Goal: Information Seeking & Learning: Check status

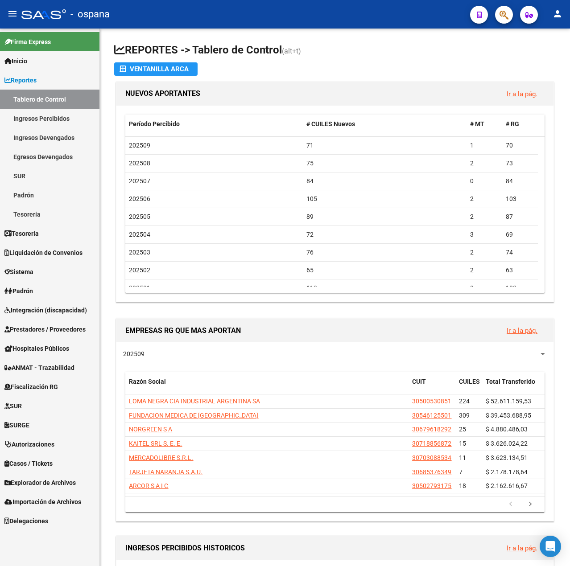
click at [49, 307] on span "Integración (discapacidad)" at bounding box center [45, 310] width 82 height 10
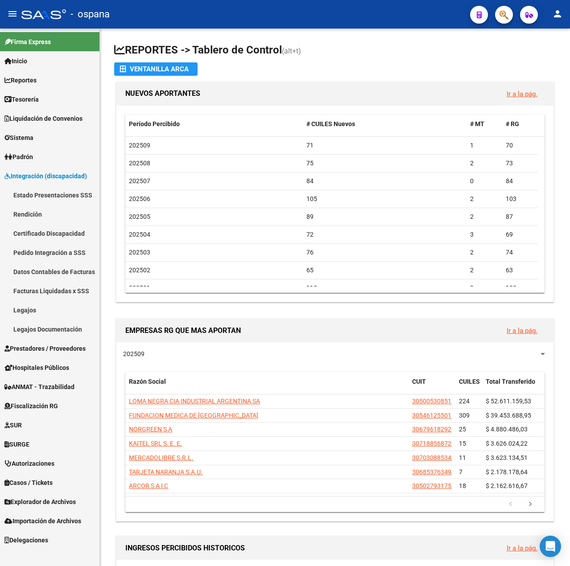
click at [37, 81] on span "Reportes" at bounding box center [20, 80] width 32 height 10
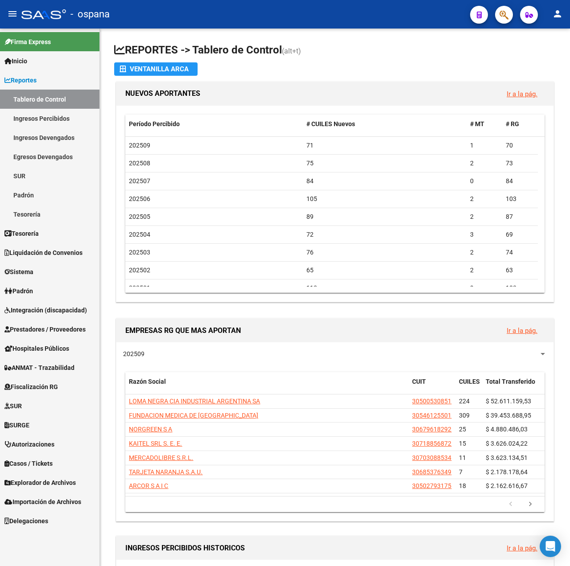
click at [23, 237] on span "Tesorería" at bounding box center [21, 234] width 34 height 10
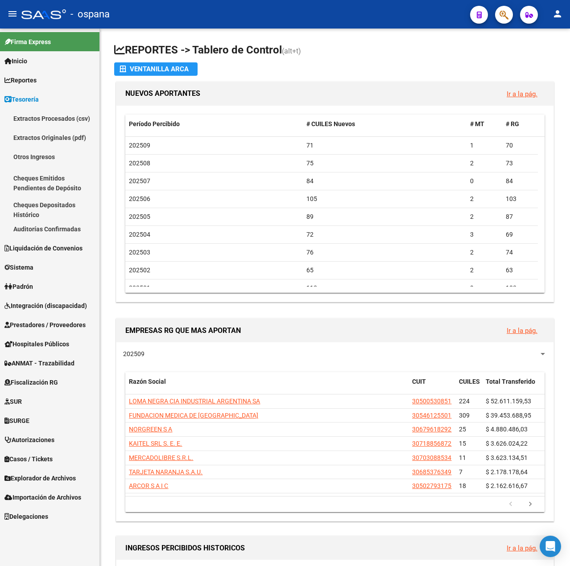
click at [41, 250] on span "Liquidación de Convenios" at bounding box center [43, 248] width 78 height 10
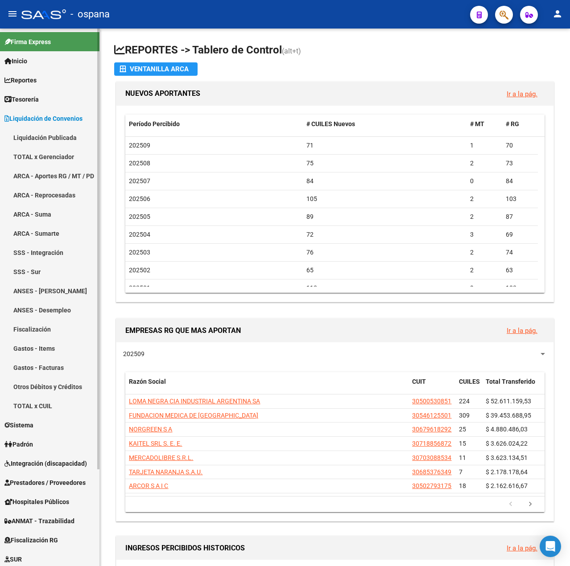
click at [43, 247] on link "SSS - Integración" at bounding box center [49, 252] width 99 height 19
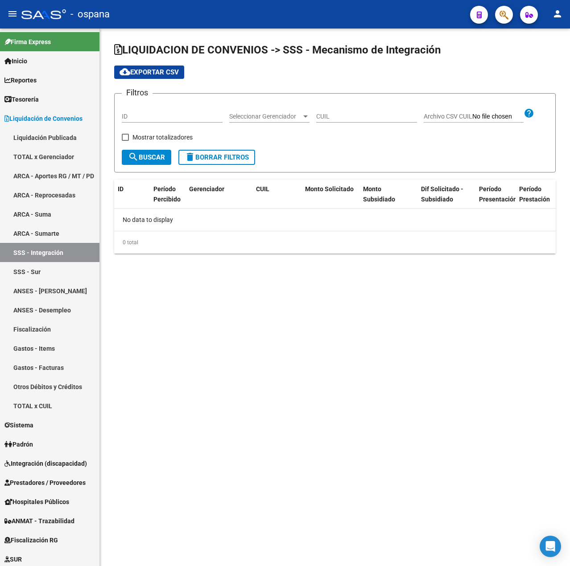
checkbox input "true"
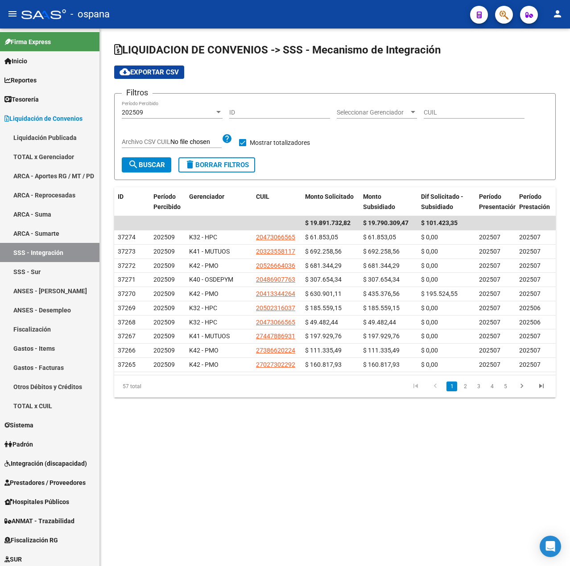
click at [361, 111] on span "Seleccionar Gerenciador" at bounding box center [373, 113] width 72 height 8
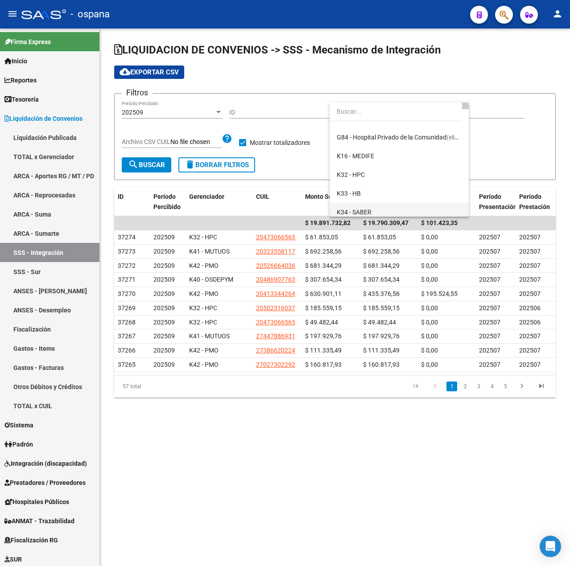
scroll to position [45, 0]
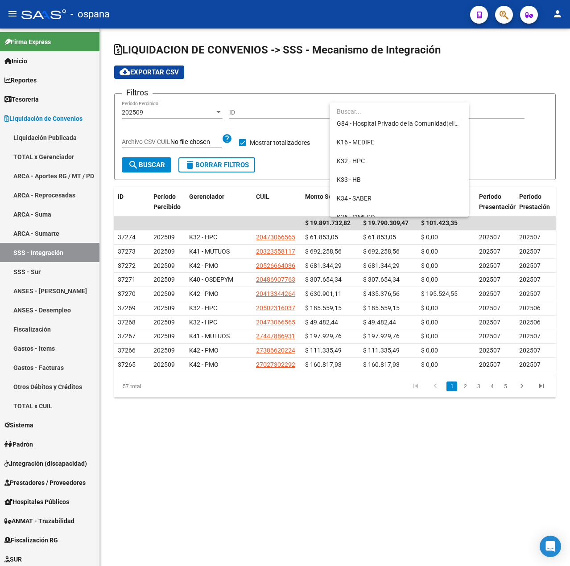
click at [489, 151] on div at bounding box center [285, 283] width 570 height 566
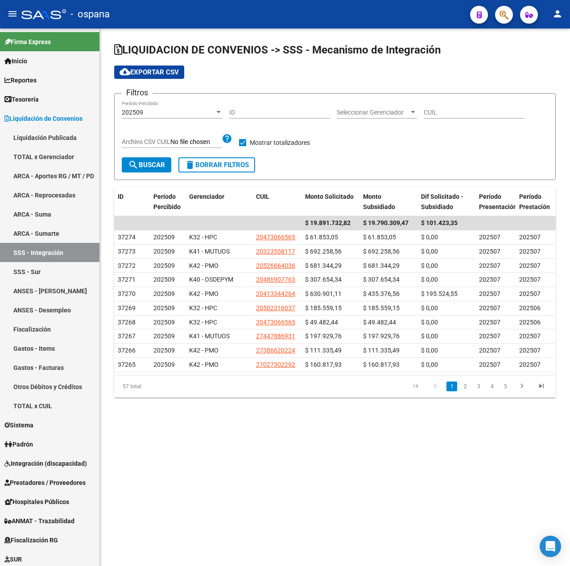
click at [454, 109] on input "CUIL" at bounding box center [473, 113] width 101 height 8
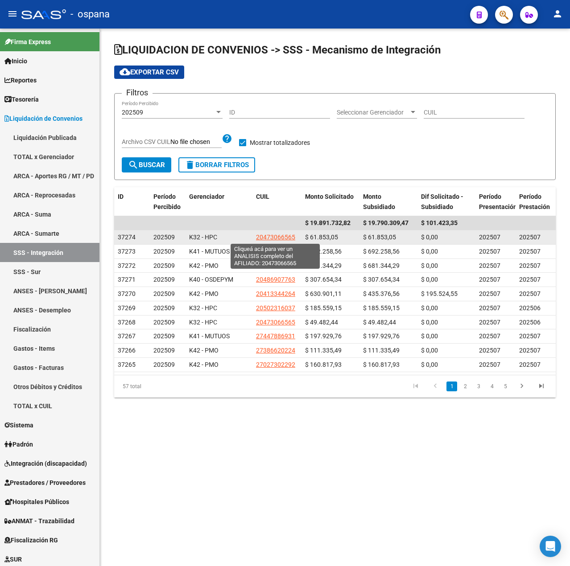
click at [278, 238] on span "20473066565" at bounding box center [275, 237] width 39 height 7
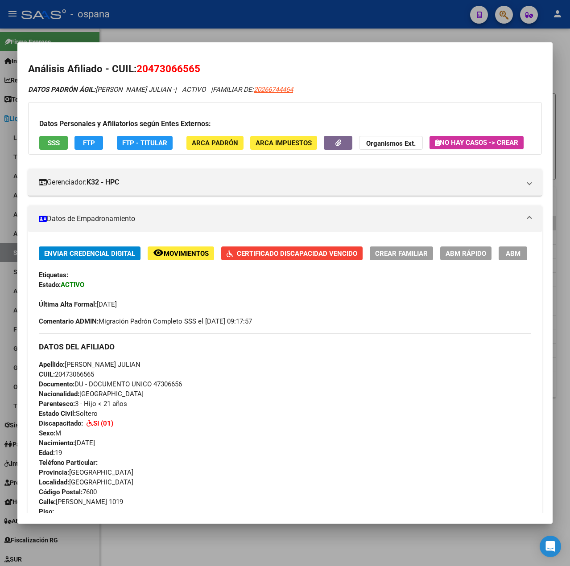
click at [254, 40] on div at bounding box center [285, 283] width 570 height 566
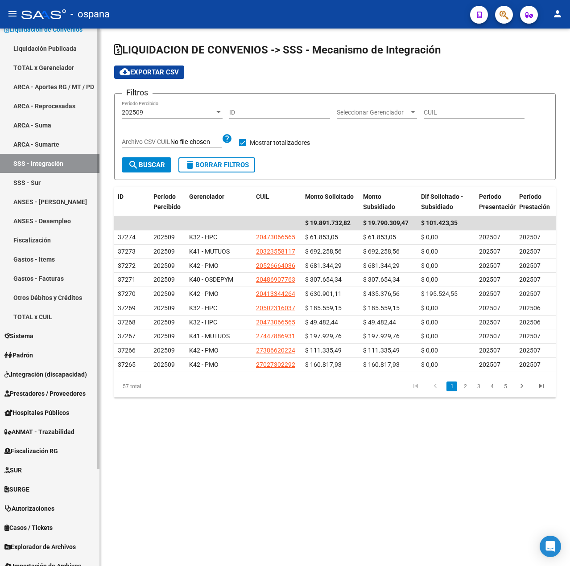
scroll to position [118, 0]
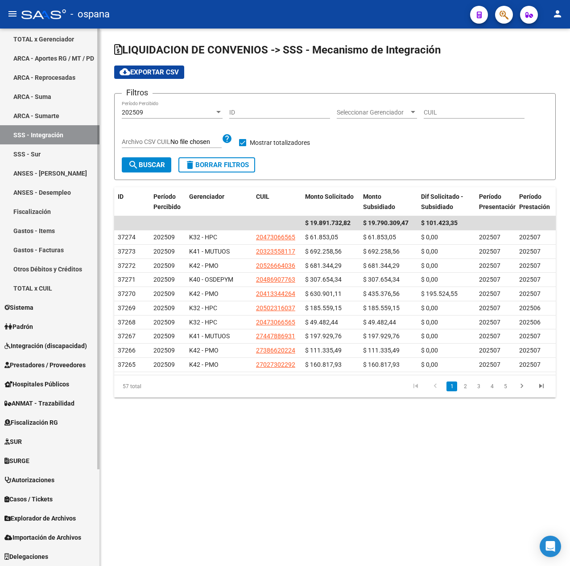
click at [37, 350] on span "Integración (discapacidad)" at bounding box center [45, 346] width 82 height 10
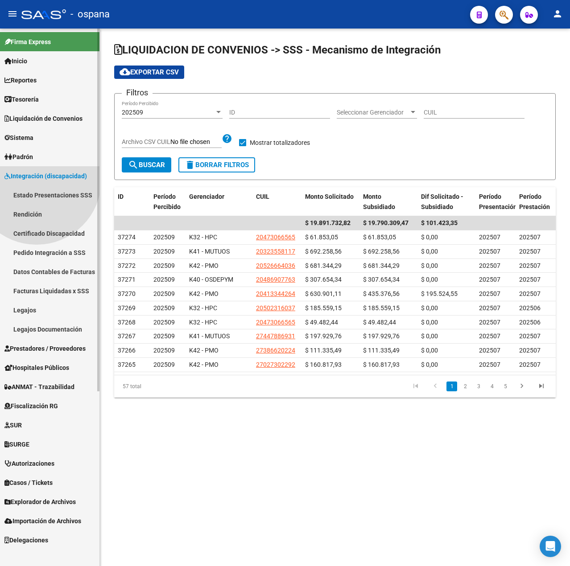
scroll to position [0, 0]
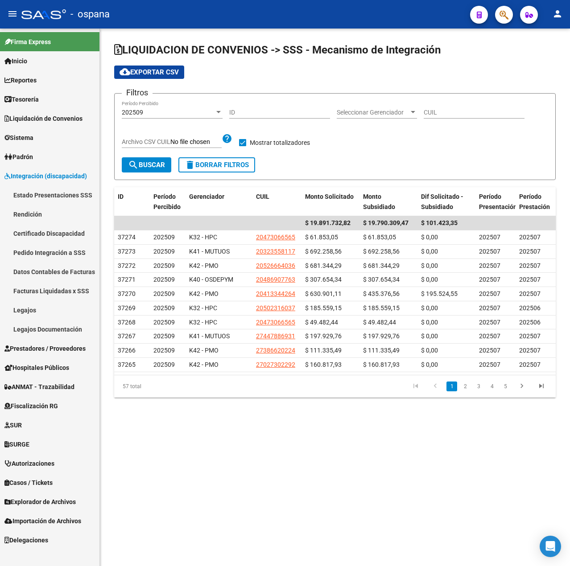
click at [52, 291] on link "Facturas Liquidadas x SSS" at bounding box center [49, 290] width 99 height 19
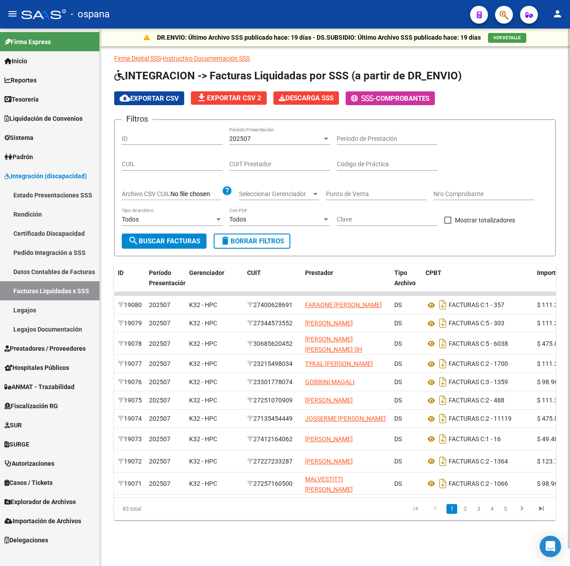
click at [351, 197] on input "Punto de Venta" at bounding box center [376, 194] width 101 height 8
click at [447, 153] on div "Filtros ID 202507 Período Presentación Período de Prestación CUIL CUIT Prestado…" at bounding box center [335, 180] width 426 height 107
click at [168, 168] on div "CUIL" at bounding box center [172, 162] width 101 height 18
click at [171, 160] on input "CUIL" at bounding box center [172, 164] width 101 height 8
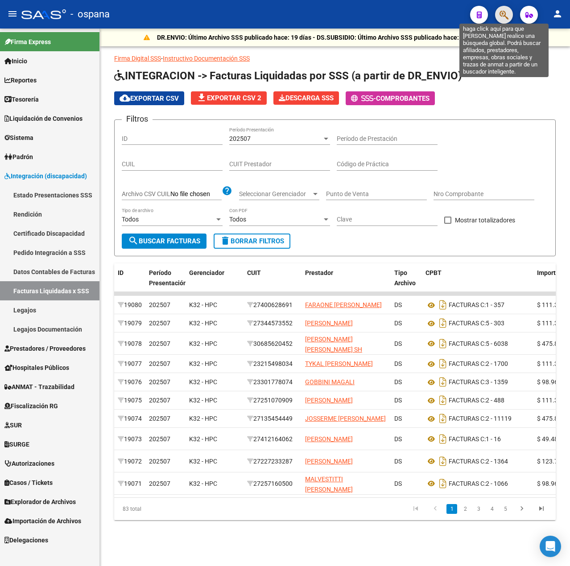
click at [505, 16] on icon "button" at bounding box center [503, 15] width 9 height 10
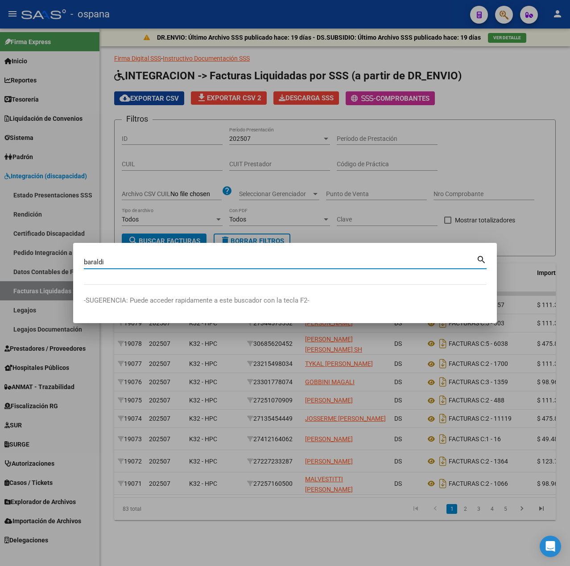
type input "baraldi"
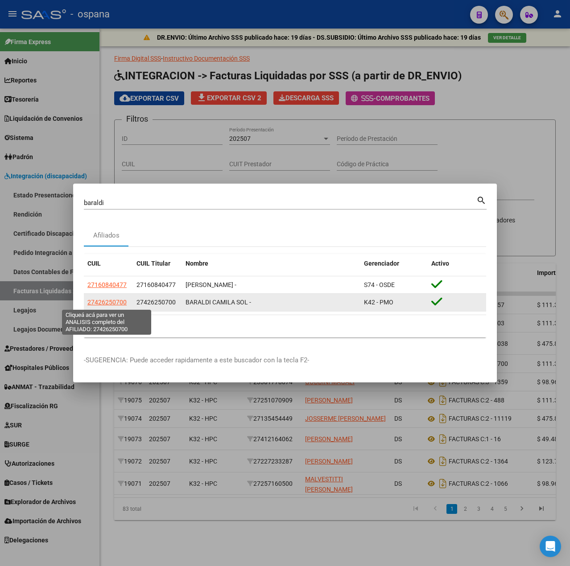
drag, startPoint x: 129, startPoint y: 301, endPoint x: 92, endPoint y: 301, distance: 37.4
click at [88, 300] on datatable-body-cell "27426250700" at bounding box center [108, 302] width 49 height 17
copy span "27426250700"
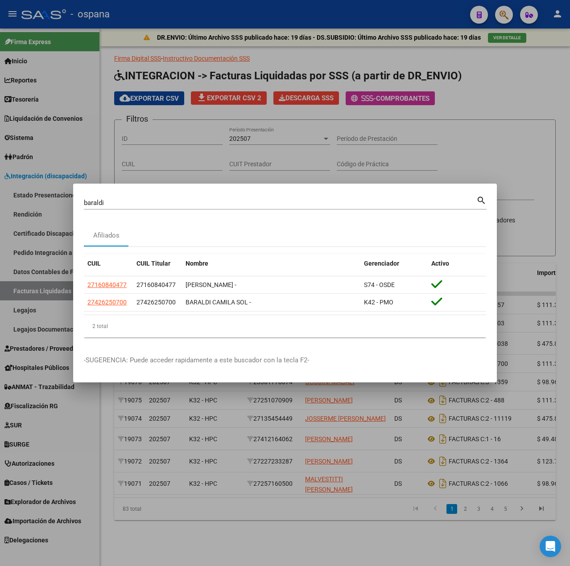
click at [438, 120] on div at bounding box center [285, 283] width 570 height 566
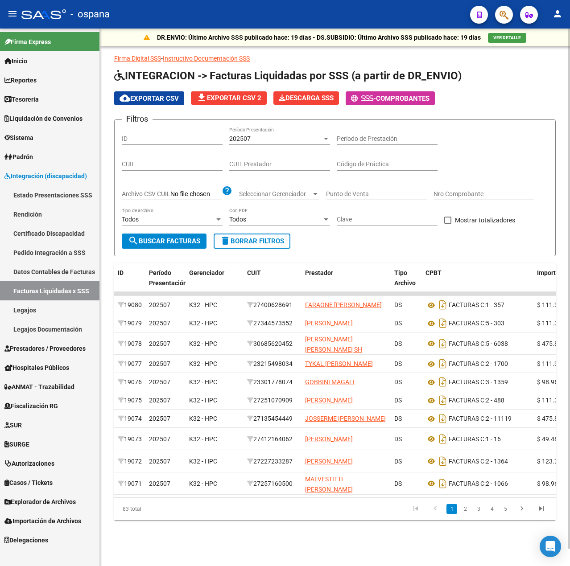
drag, startPoint x: 127, startPoint y: 172, endPoint x: 132, endPoint y: 165, distance: 7.7
click at [127, 172] on div "CUIL" at bounding box center [172, 165] width 101 height 25
click at [133, 163] on input "CUIL" at bounding box center [172, 164] width 101 height 8
paste input "27-42625070-0"
type input "27-42625070-0"
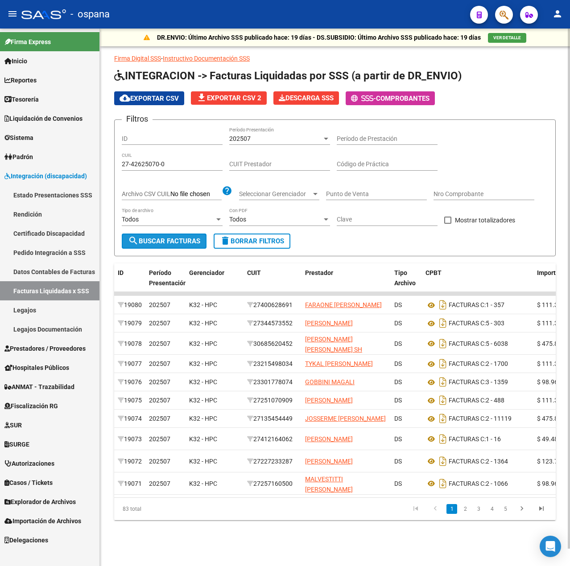
drag, startPoint x: 179, startPoint y: 235, endPoint x: 174, endPoint y: 246, distance: 12.8
click at [179, 235] on button "search Buscar Facturas" at bounding box center [164, 241] width 85 height 15
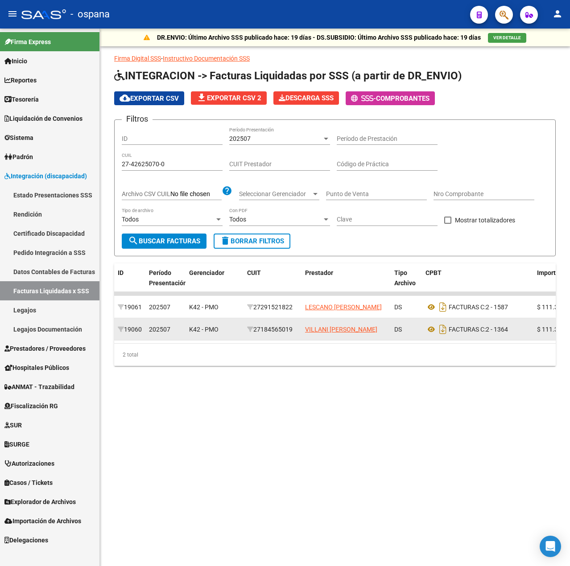
drag, startPoint x: 297, startPoint y: 325, endPoint x: 257, endPoint y: 329, distance: 39.9
click at [257, 329] on datatable-body-cell "27184565019" at bounding box center [272, 329] width 58 height 22
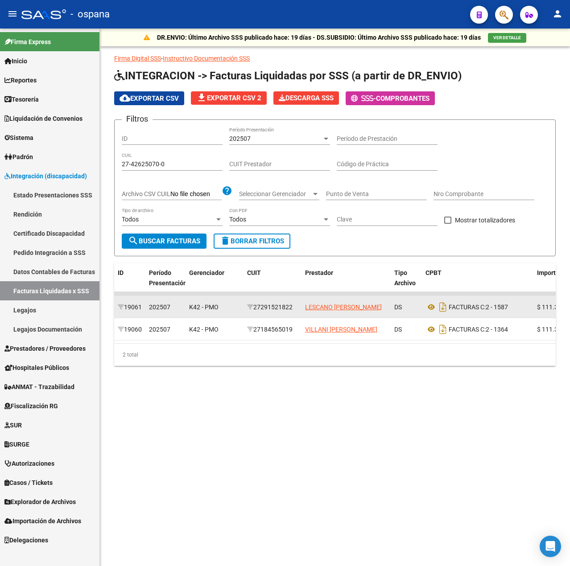
copy div "27184565019"
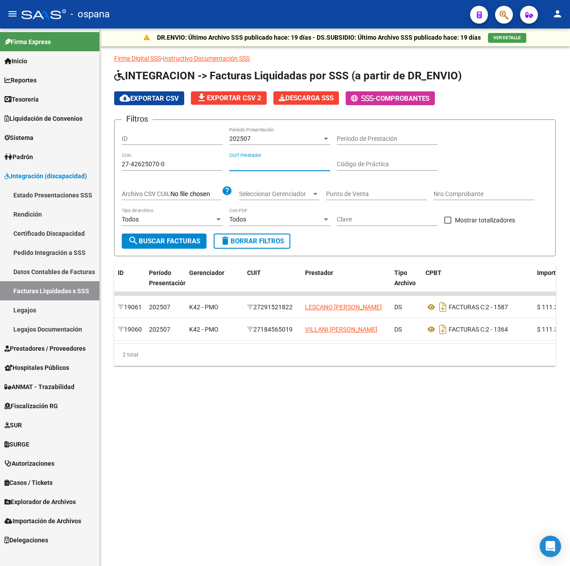
click at [263, 164] on input "CUIT Prestador" at bounding box center [279, 164] width 101 height 8
paste input "27-18456501-9"
type input "27-18456501-9"
click at [304, 140] on div "202507" at bounding box center [275, 139] width 93 height 8
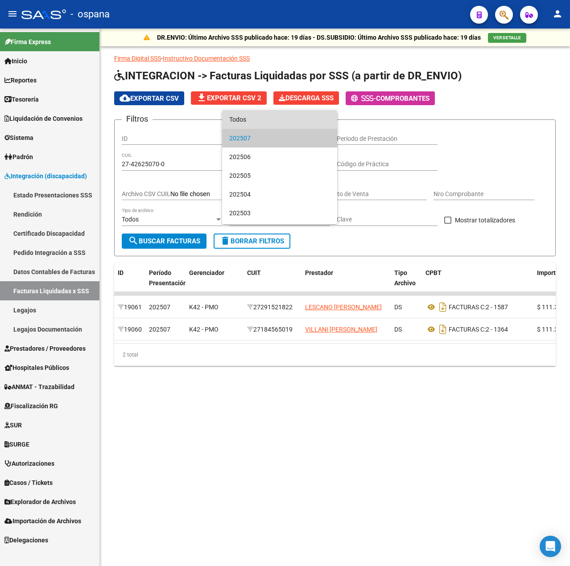
click at [283, 119] on span "Todos" at bounding box center [279, 119] width 101 height 19
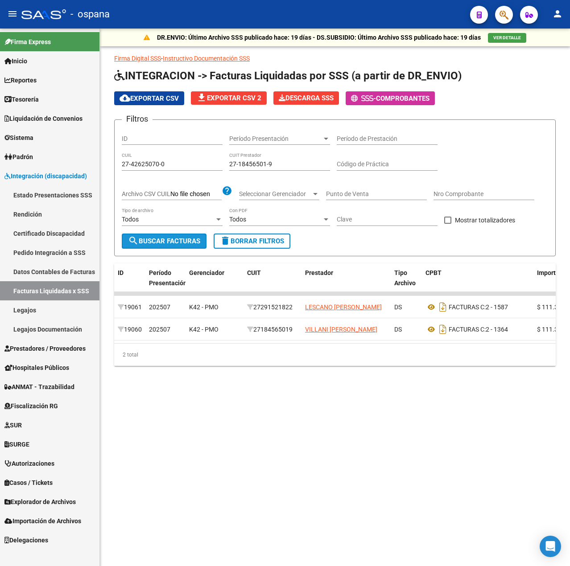
click at [180, 237] on span "search Buscar Facturas" at bounding box center [164, 241] width 72 height 8
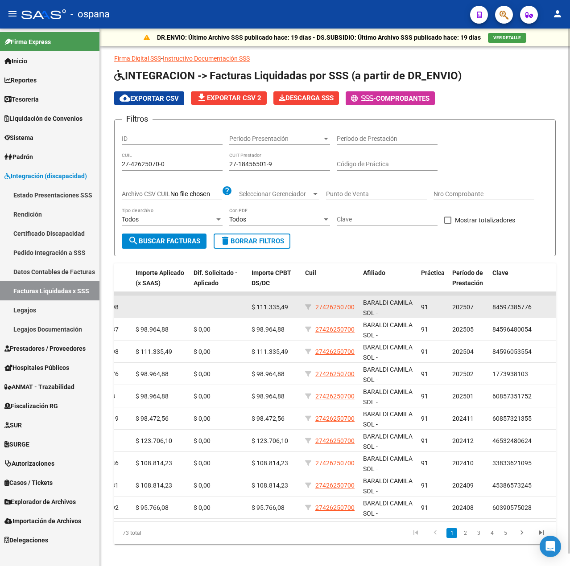
scroll to position [0, 179]
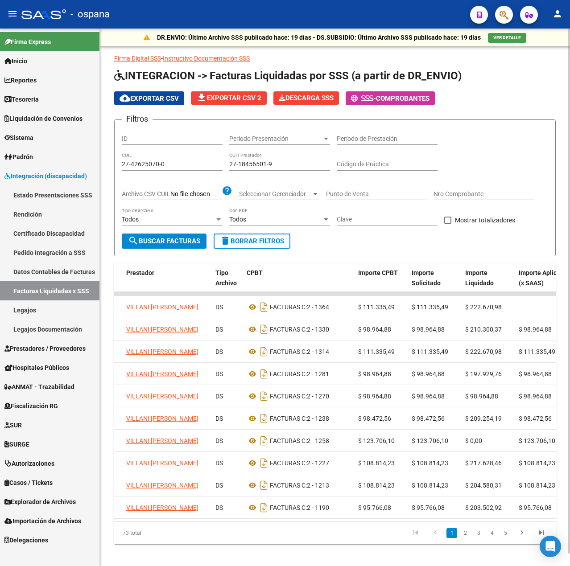
click at [364, 530] on div "73 total 1 2 3 4 5" at bounding box center [334, 533] width 441 height 22
click at [371, 521] on datatable-body "19060 202507 K42 - PMO 27184565019 VILLANI ANDREA NOEMI DS FACTURAS C: 2 - 1364…" at bounding box center [334, 407] width 441 height 230
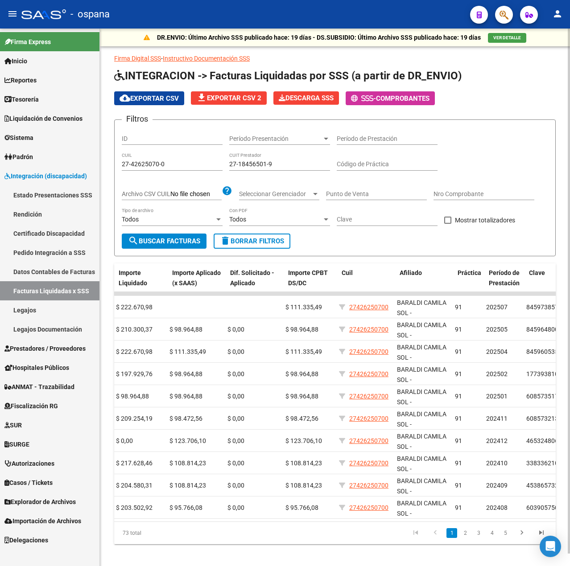
scroll to position [0, 562]
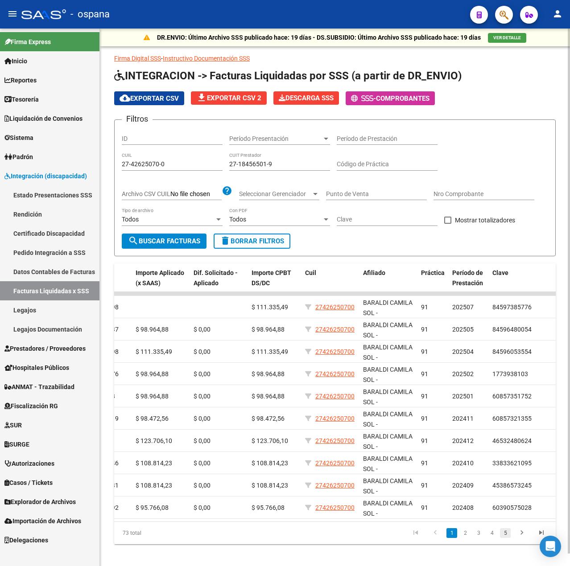
click at [506, 536] on link "5" at bounding box center [505, 533] width 11 height 10
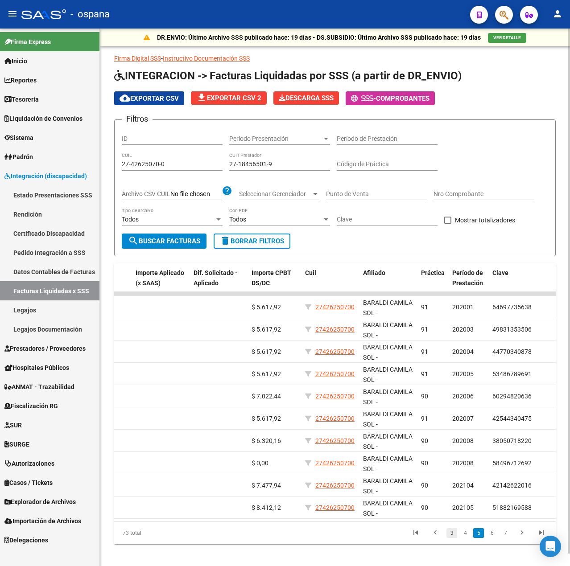
click at [448, 538] on link "3" at bounding box center [451, 533] width 11 height 10
drag, startPoint x: 247, startPoint y: 249, endPoint x: 250, endPoint y: 243, distance: 7.0
click at [249, 245] on form "Filtros ID Período Presentación Período Presentación Período de Prestación 27-4…" at bounding box center [334, 187] width 441 height 137
click at [251, 240] on span "delete Borrar Filtros" at bounding box center [252, 241] width 64 height 8
